Goal: Task Accomplishment & Management: Use online tool/utility

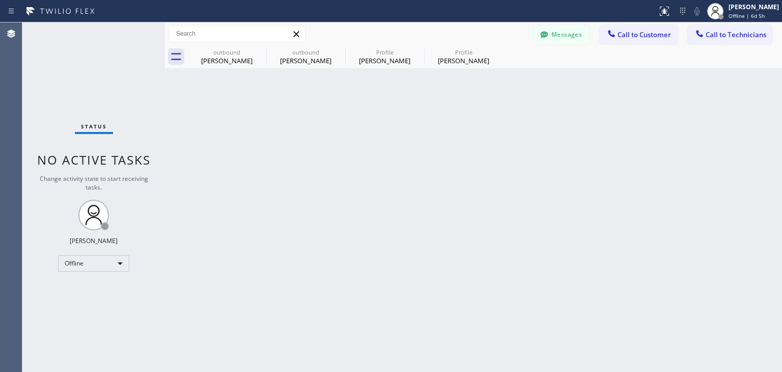
click at [562, 201] on div "Back to Dashboard Change Sender ID Customers Technicians WE Wendy Ewan 06/27 12…" at bounding box center [473, 196] width 617 height 349
click at [117, 260] on div "Offline" at bounding box center [93, 263] width 71 height 16
click at [103, 285] on li "Available" at bounding box center [93, 289] width 69 height 12
click at [222, 266] on div "Back to Dashboard Change Sender ID Customers Technicians WE Wendy Ewan 06/27 12…" at bounding box center [473, 196] width 617 height 349
click at [638, 35] on span "Call to Customer" at bounding box center [644, 34] width 53 height 9
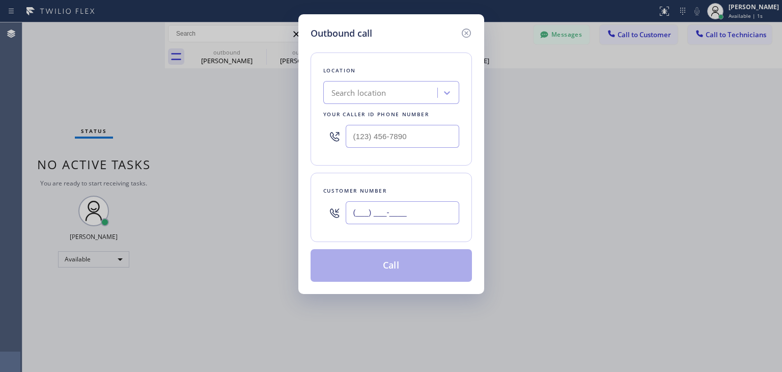
click at [374, 203] on input "(___) ___-____" at bounding box center [403, 212] width 114 height 23
paste input "858) 735-2359"
type input "(858) 735-2359"
click at [373, 134] on input "(___) ___-____" at bounding box center [403, 136] width 114 height 23
paste input "408) 617-8880"
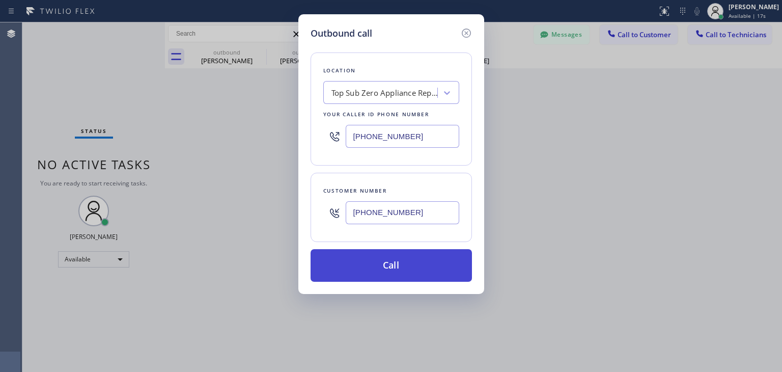
type input "(408) 617-8880"
click at [377, 263] on button "Call" at bounding box center [391, 265] width 161 height 33
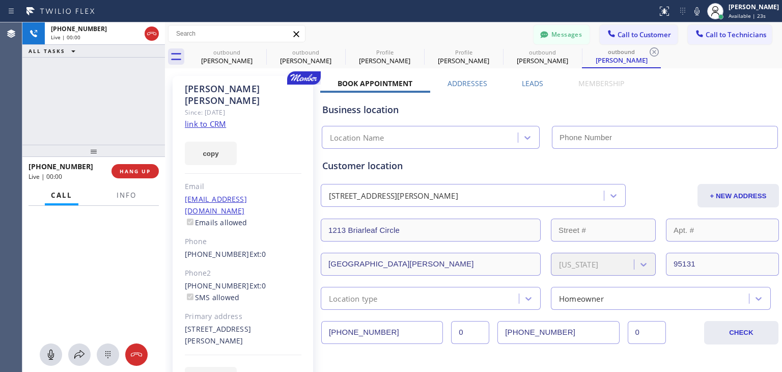
type input "(408) 617-8880"
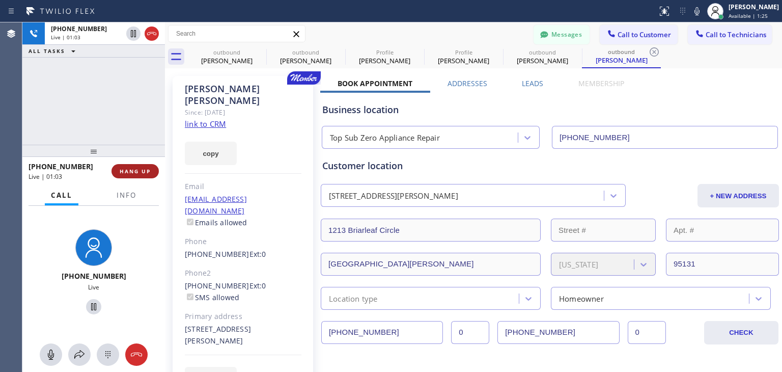
click at [143, 167] on span "HANG UP" at bounding box center [135, 170] width 31 height 7
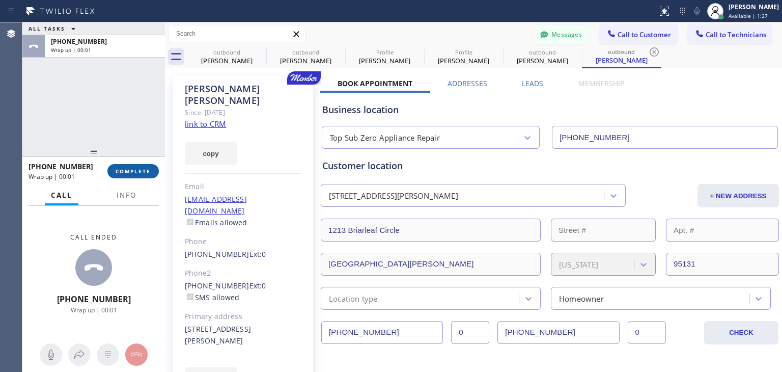
click at [141, 167] on button "COMPLETE" at bounding box center [132, 171] width 51 height 14
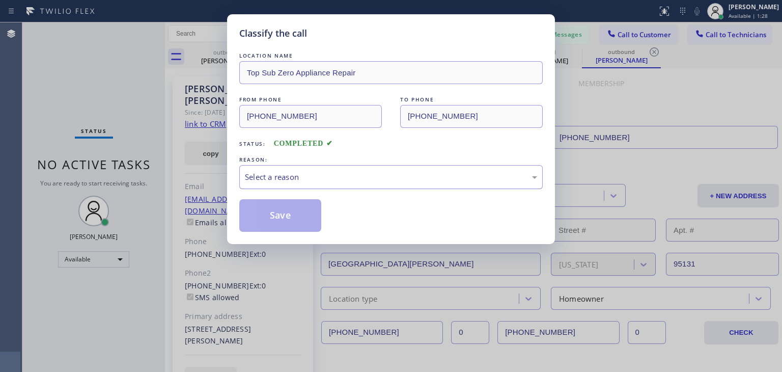
click at [379, 176] on div "Select a reason" at bounding box center [391, 177] width 292 height 12
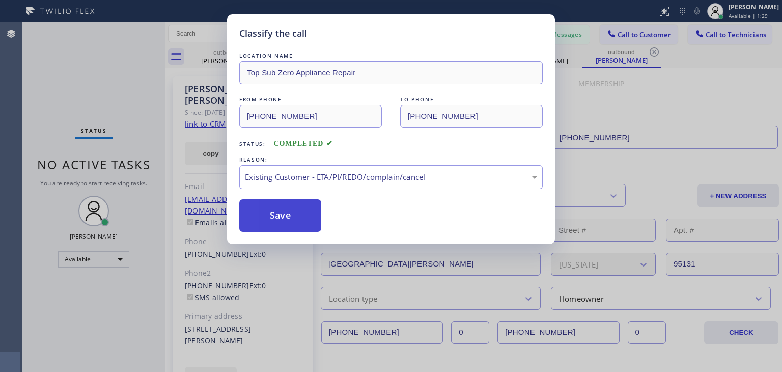
click at [285, 215] on button "Save" at bounding box center [280, 215] width 82 height 33
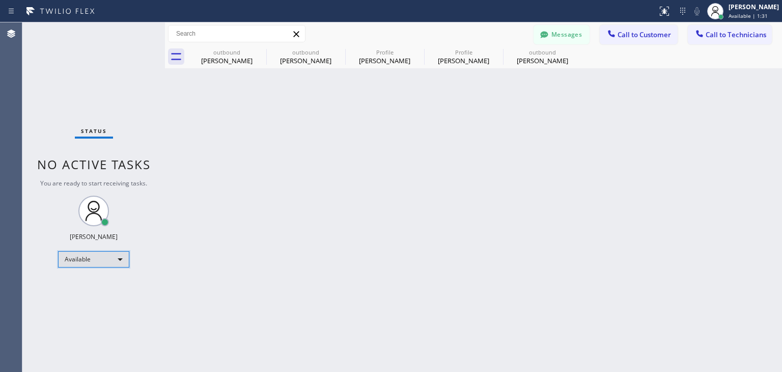
click at [118, 256] on div "Available" at bounding box center [93, 259] width 71 height 16
click at [106, 273] on li "Offline" at bounding box center [93, 272] width 69 height 12
drag, startPoint x: 207, startPoint y: 273, endPoint x: 225, endPoint y: 250, distance: 29.1
click at [208, 273] on div "Back to Dashboard Change Sender ID Customers Technicians WE Wendy Ewan 06/27 12…" at bounding box center [473, 196] width 617 height 349
